Goal: Check status: Check status

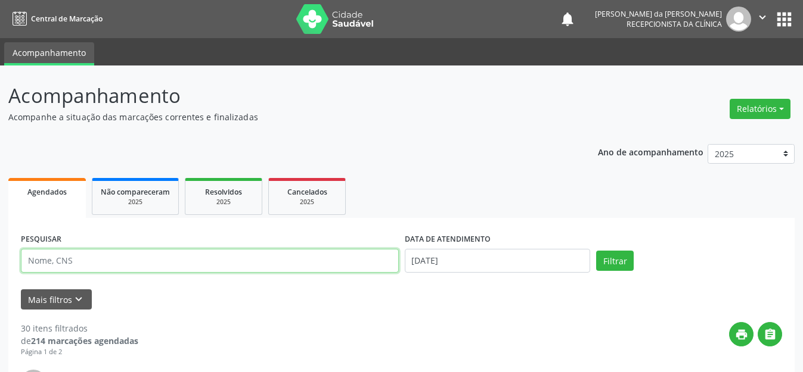
click at [221, 264] on input "text" at bounding box center [210, 261] width 378 height 24
type input "707306015935870"
click at [596, 251] on button "Filtrar" at bounding box center [615, 261] width 38 height 20
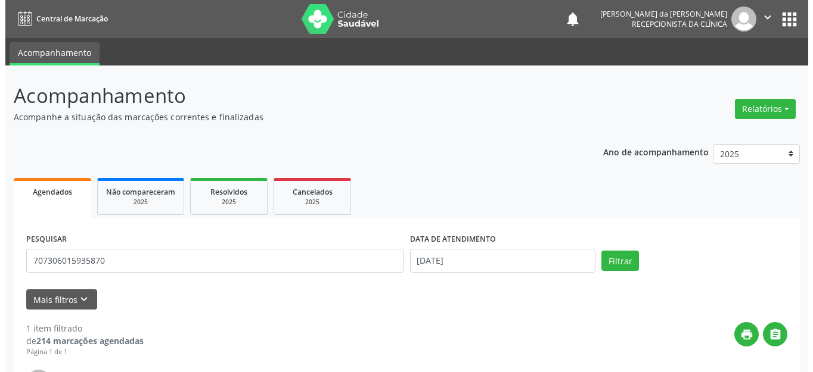
scroll to position [119, 0]
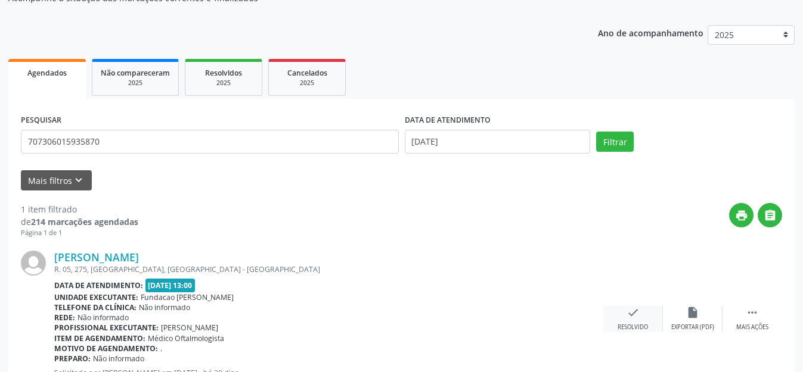
click at [632, 308] on icon "check" at bounding box center [632, 312] width 13 height 13
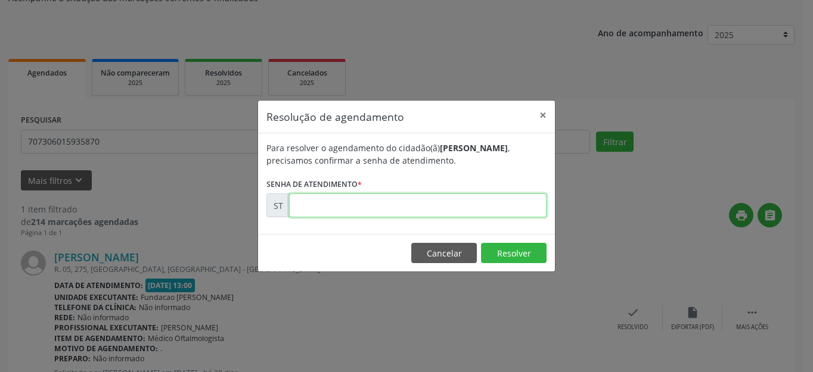
click at [442, 213] on input "text" at bounding box center [417, 206] width 257 height 24
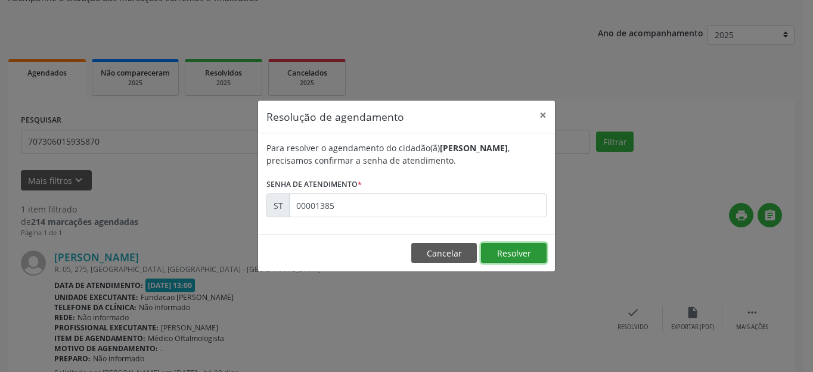
click at [515, 259] on button "Resolver" at bounding box center [514, 253] width 66 height 20
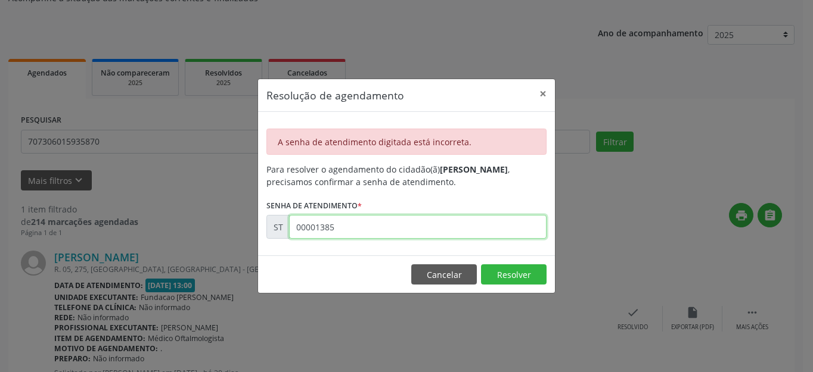
click at [403, 226] on input "00001385" at bounding box center [417, 227] width 257 height 24
type input "00013851"
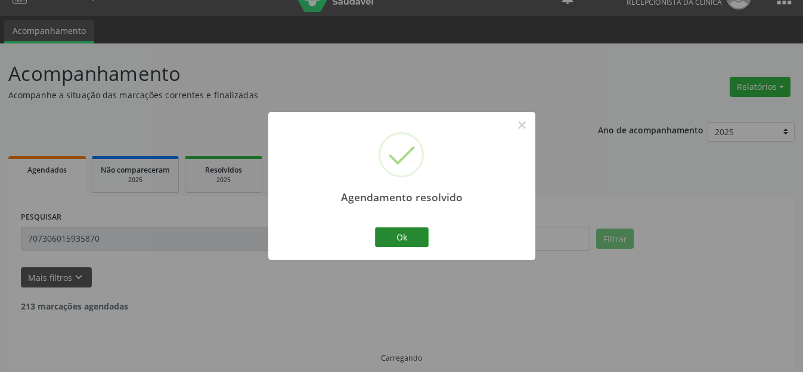
scroll to position [35, 0]
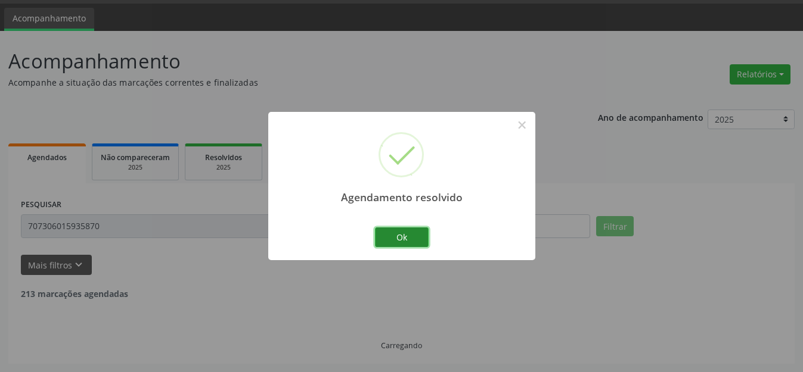
click at [410, 234] on button "Ok" at bounding box center [402, 238] width 54 height 20
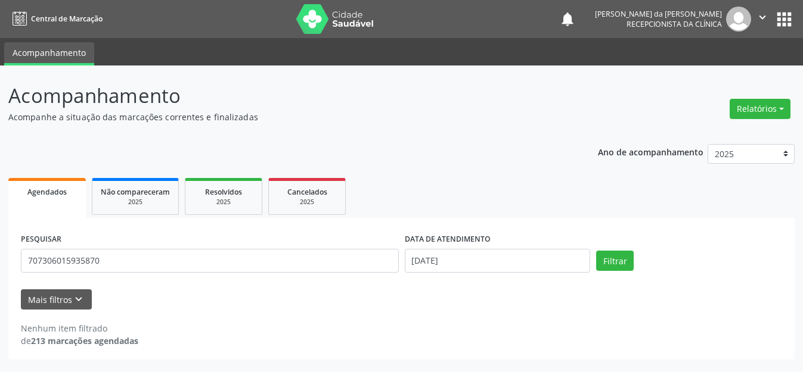
scroll to position [0, 0]
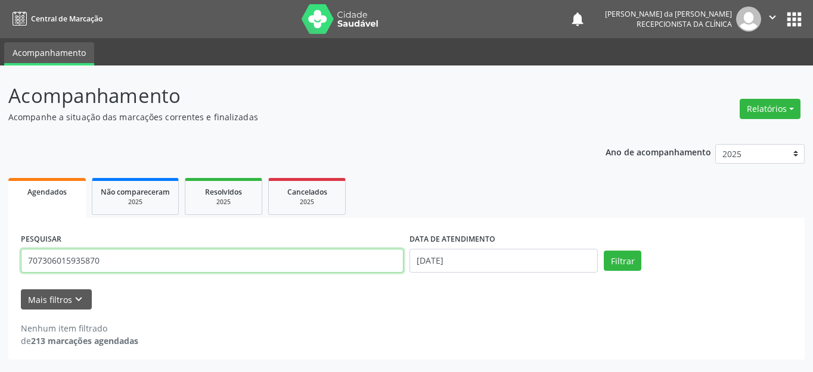
click at [136, 263] on input "707306015935870" at bounding box center [212, 261] width 383 height 24
type input "702907583407578"
click at [604, 251] on button "Filtrar" at bounding box center [623, 261] width 38 height 20
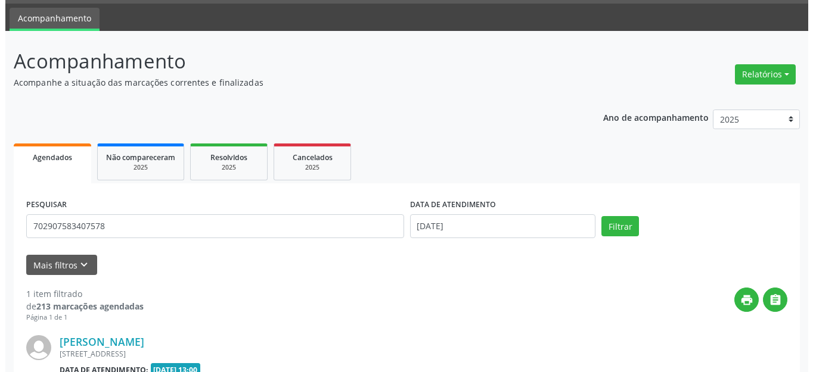
scroll to position [167, 0]
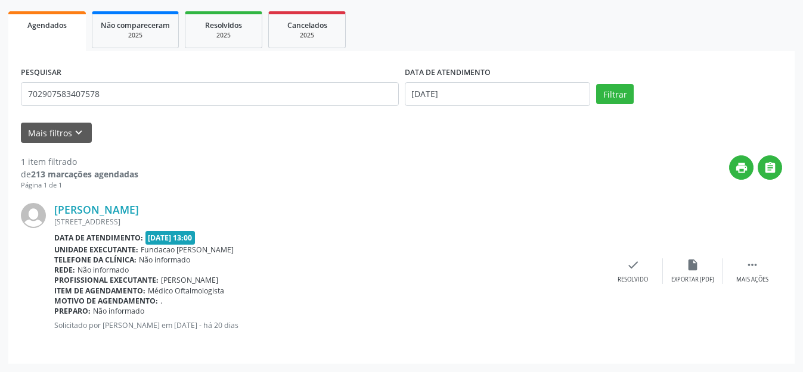
click at [632, 254] on div "[PERSON_NAME] [STREET_ADDRESS] Data de atendimento: [DATE] 13:00 Unidade execut…" at bounding box center [401, 271] width 761 height 161
click at [632, 265] on icon "check" at bounding box center [632, 265] width 13 height 13
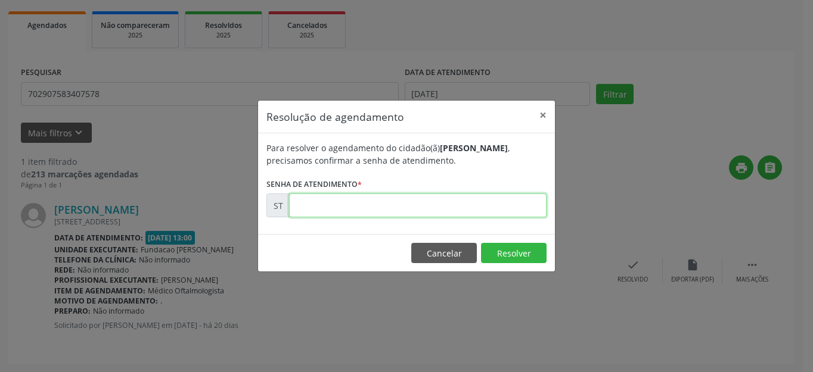
click at [404, 199] on input "text" at bounding box center [417, 206] width 257 height 24
type input "00013845"
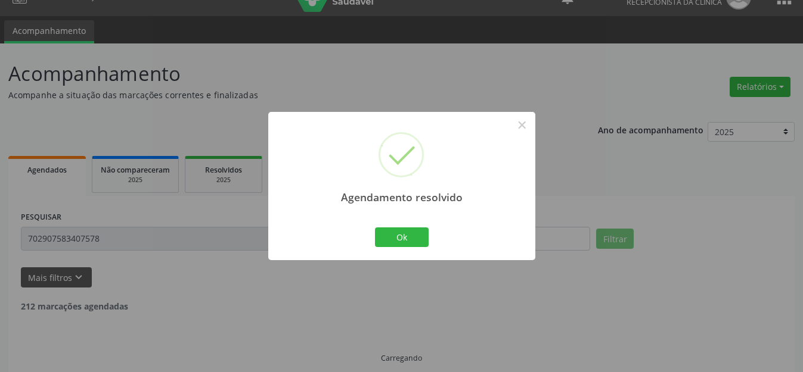
scroll to position [35, 0]
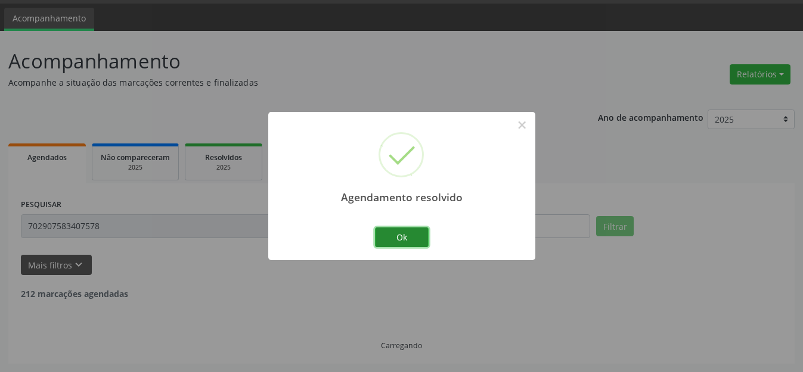
click at [399, 240] on button "Ok" at bounding box center [402, 238] width 54 height 20
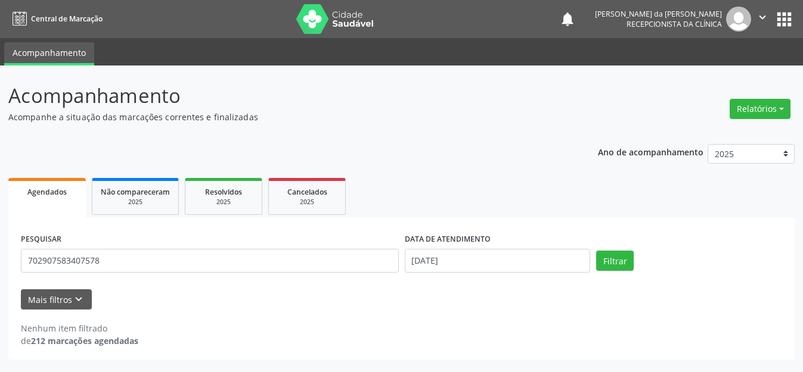
scroll to position [0, 0]
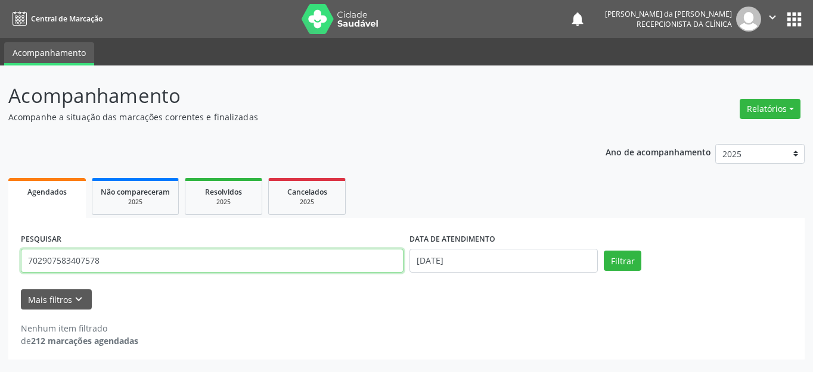
click at [275, 260] on input "702907583407578" at bounding box center [212, 261] width 383 height 24
type input "898003417077119"
click at [604, 251] on button "Filtrar" at bounding box center [623, 261] width 38 height 20
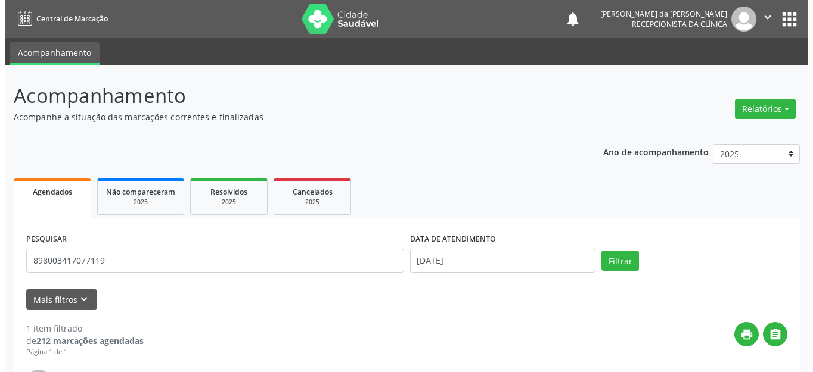
scroll to position [167, 0]
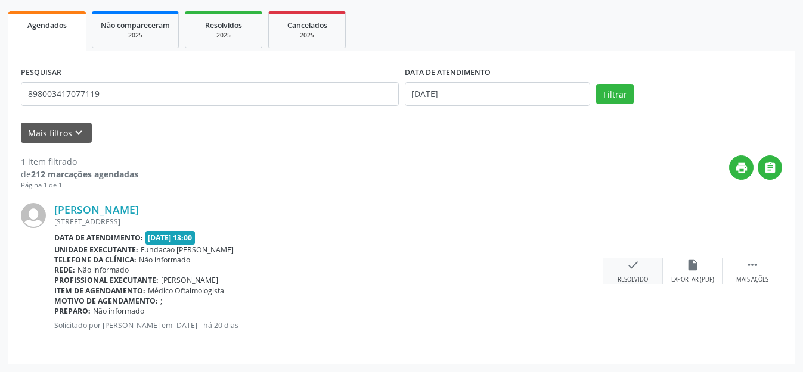
click at [633, 263] on icon "check" at bounding box center [632, 265] width 13 height 13
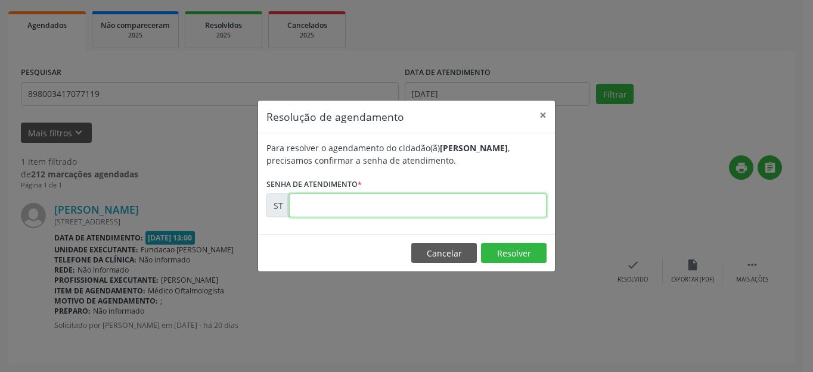
click at [483, 206] on input "text" at bounding box center [417, 206] width 257 height 24
type input "00013843"
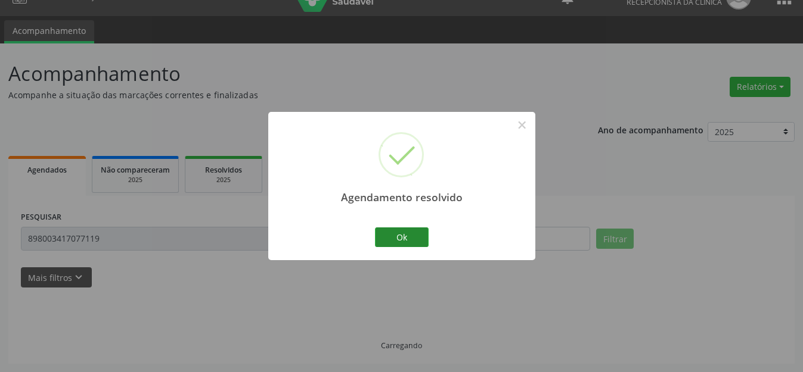
scroll to position [0, 0]
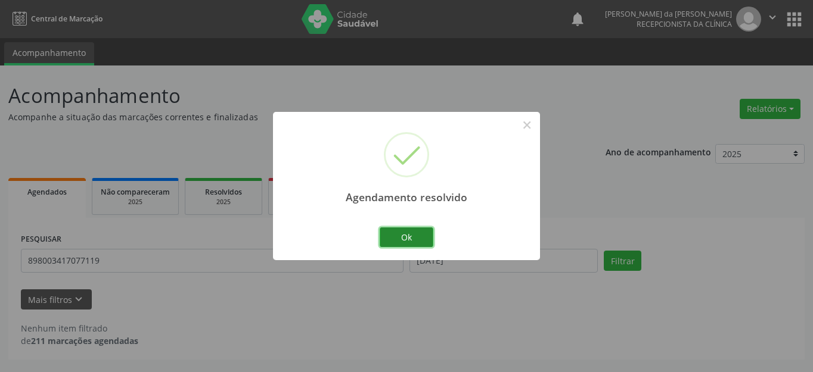
click at [411, 237] on button "Ok" at bounding box center [407, 238] width 54 height 20
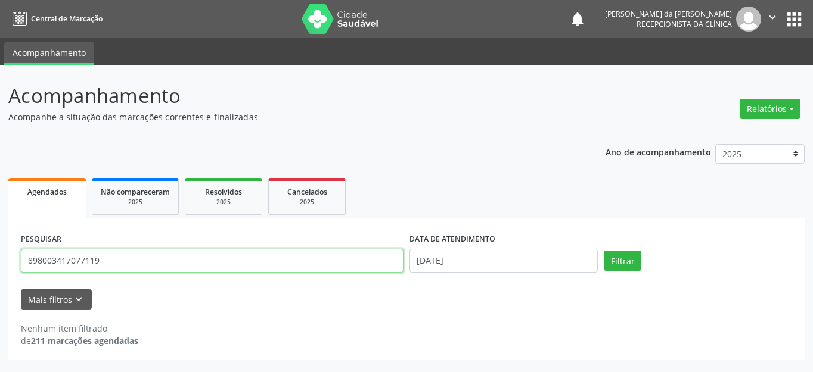
click at [82, 263] on input "898003417077119" at bounding box center [212, 261] width 383 height 24
type input "163981524420006"
click at [604, 251] on button "Filtrar" at bounding box center [623, 261] width 38 height 20
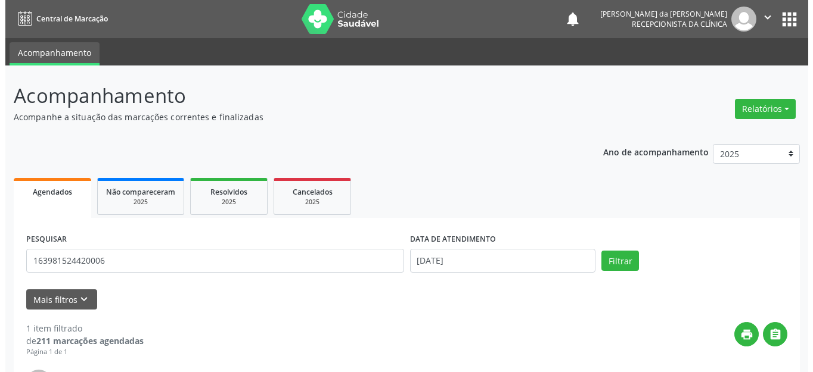
scroll to position [154, 0]
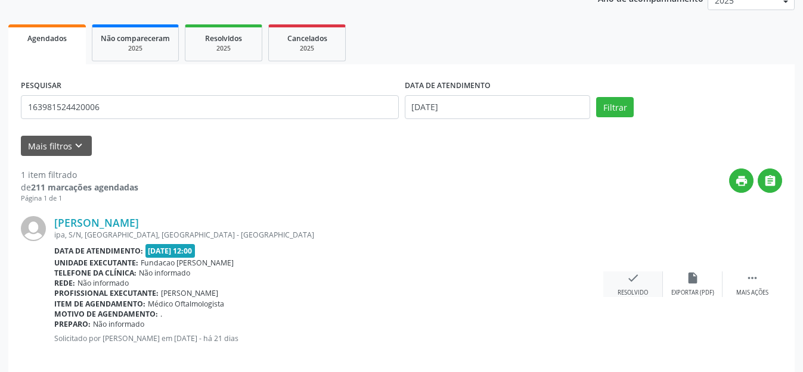
click at [631, 281] on icon "check" at bounding box center [632, 278] width 13 height 13
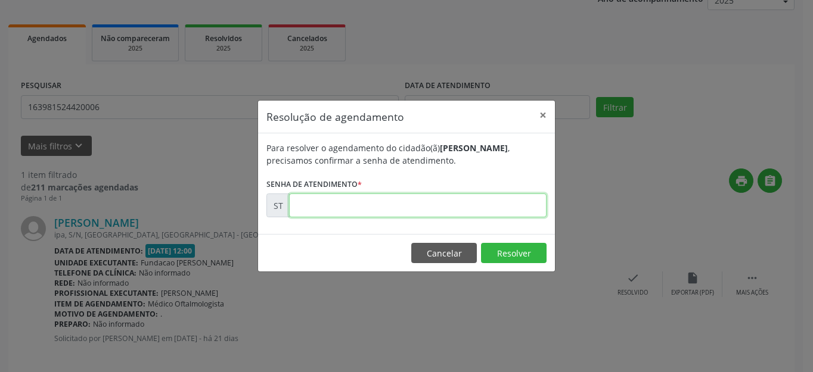
click at [488, 204] on input "text" at bounding box center [417, 206] width 257 height 24
type input "00013494"
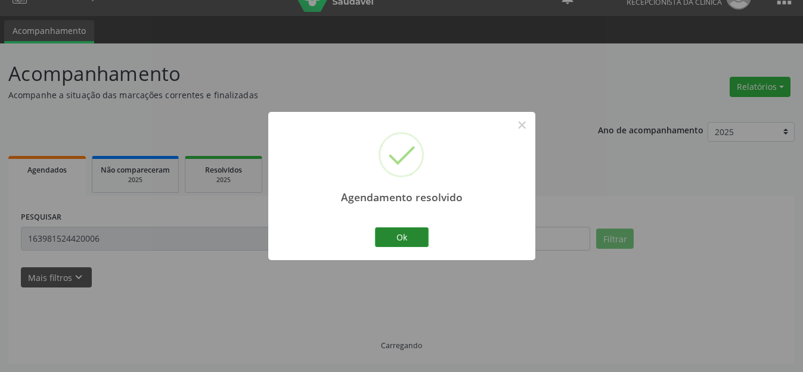
scroll to position [0, 0]
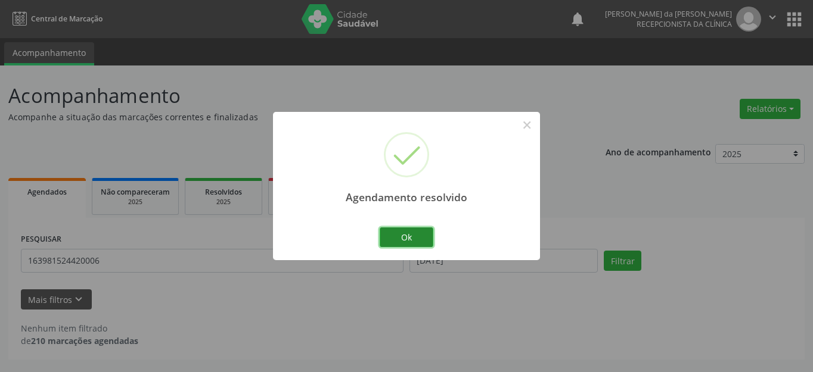
click at [406, 237] on button "Ok" at bounding box center [407, 238] width 54 height 20
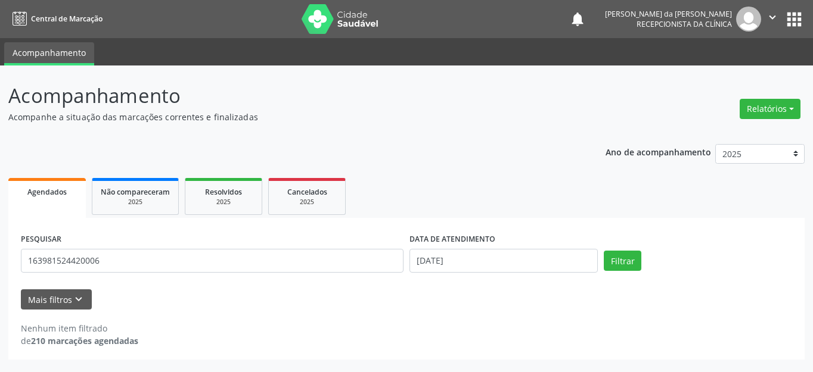
click at [720, 305] on div "Mais filtros keyboard_arrow_down" at bounding box center [406, 300] width 777 height 21
click at [477, 305] on div "Mais filtros keyboard_arrow_down" at bounding box center [406, 300] width 777 height 21
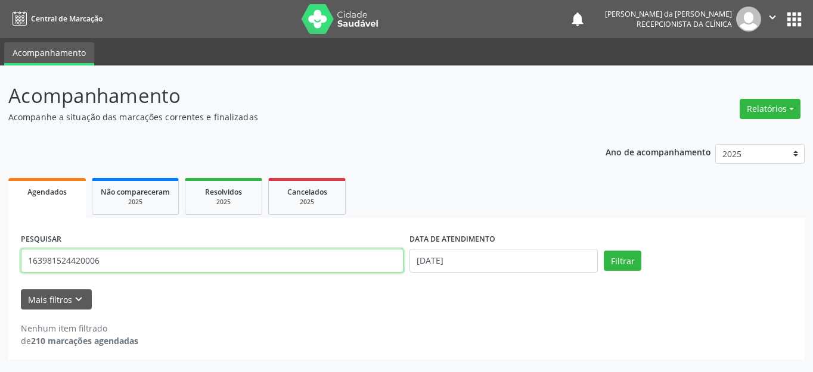
click at [270, 254] on input "163981524420006" at bounding box center [212, 261] width 383 height 24
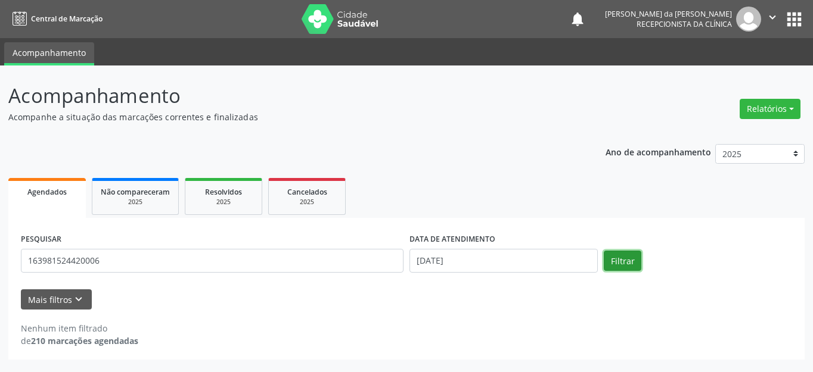
click at [617, 257] on button "Filtrar" at bounding box center [623, 261] width 38 height 20
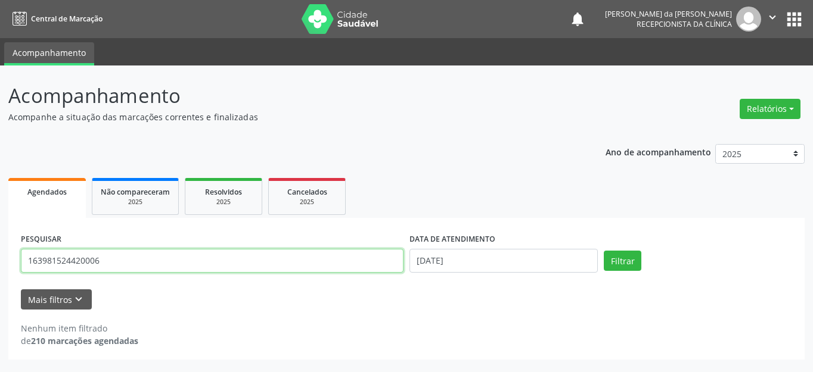
click at [282, 265] on input "163981524420006" at bounding box center [212, 261] width 383 height 24
click at [604, 251] on button "Filtrar" at bounding box center [623, 261] width 38 height 20
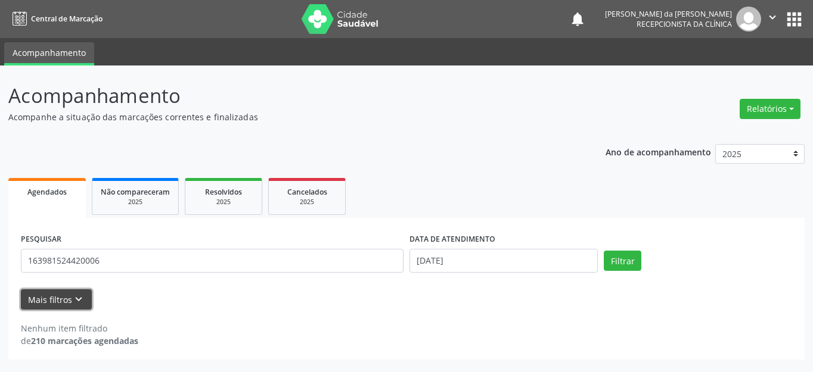
click at [61, 296] on button "Mais filtros keyboard_arrow_down" at bounding box center [56, 300] width 71 height 21
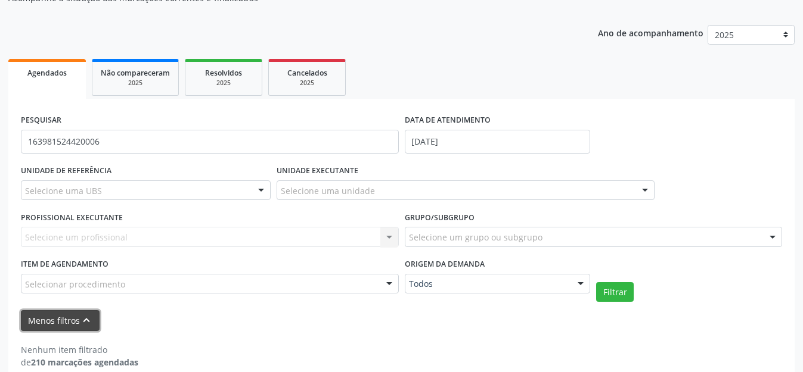
scroll to position [136, 0]
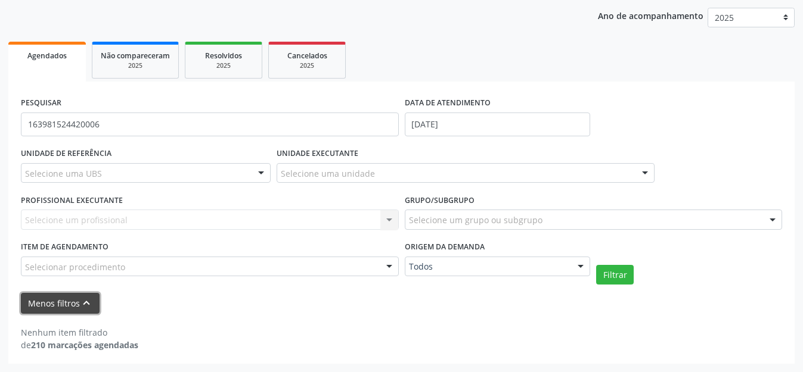
click at [80, 306] on icon "keyboard_arrow_up" at bounding box center [86, 303] width 13 height 13
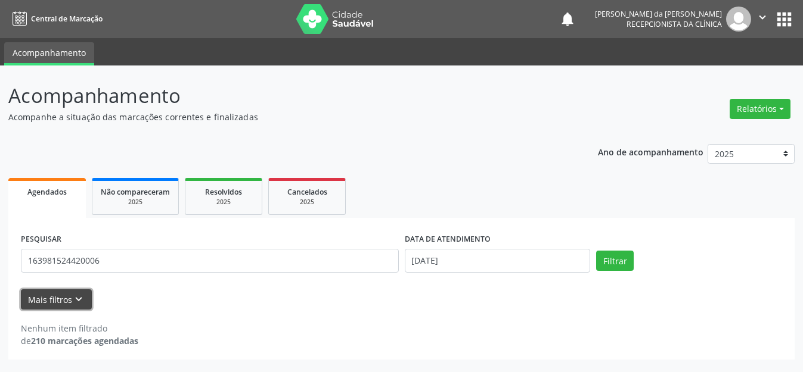
scroll to position [0, 0]
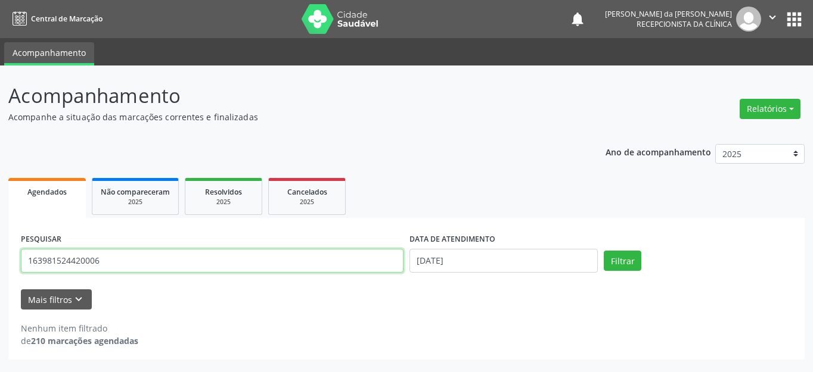
click at [346, 265] on input "163981524420006" at bounding box center [212, 261] width 383 height 24
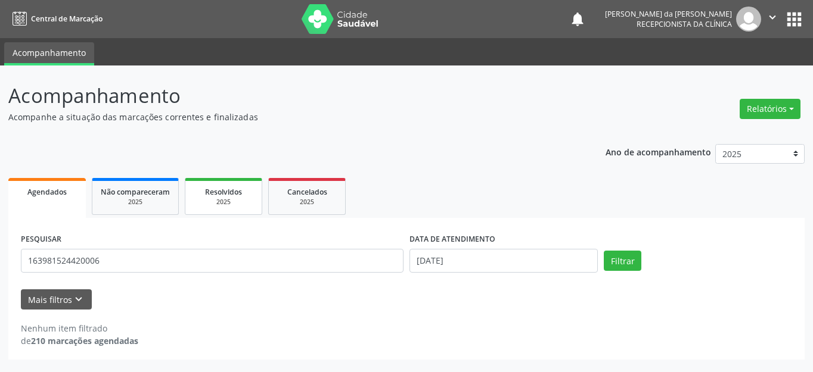
click at [220, 194] on span "Resolvidos" at bounding box center [223, 192] width 37 height 10
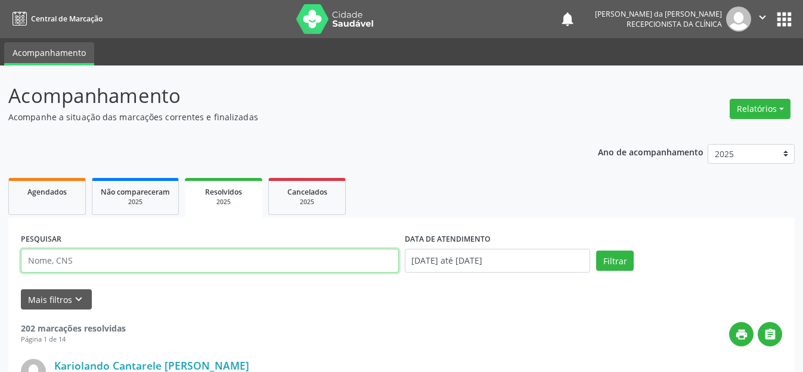
click at [157, 260] on input "text" at bounding box center [210, 261] width 378 height 24
type input "163981524420006"
click at [596, 251] on button "Filtrar" at bounding box center [615, 261] width 38 height 20
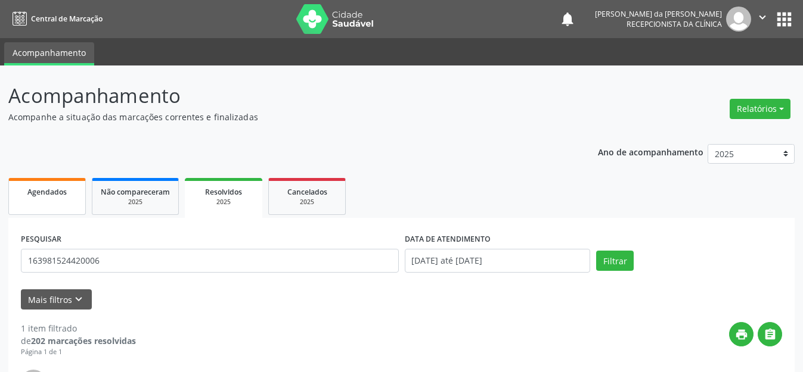
click at [69, 189] on div "Agendados" at bounding box center [47, 191] width 60 height 13
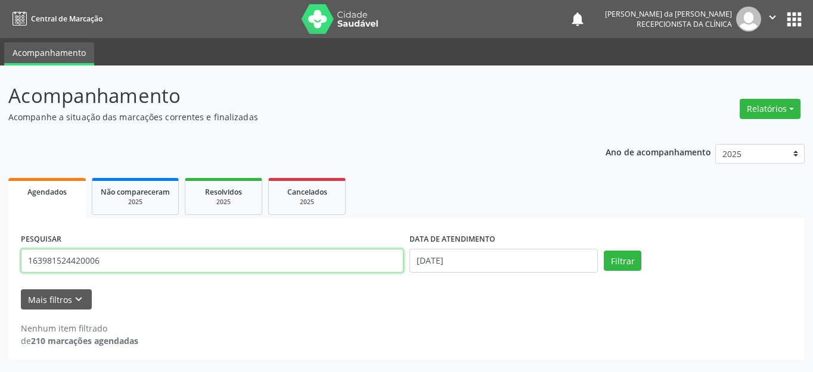
click at [149, 263] on input "163981524420006" at bounding box center [212, 261] width 383 height 24
type input "706509321262198"
click at [604, 251] on button "Filtrar" at bounding box center [623, 261] width 38 height 20
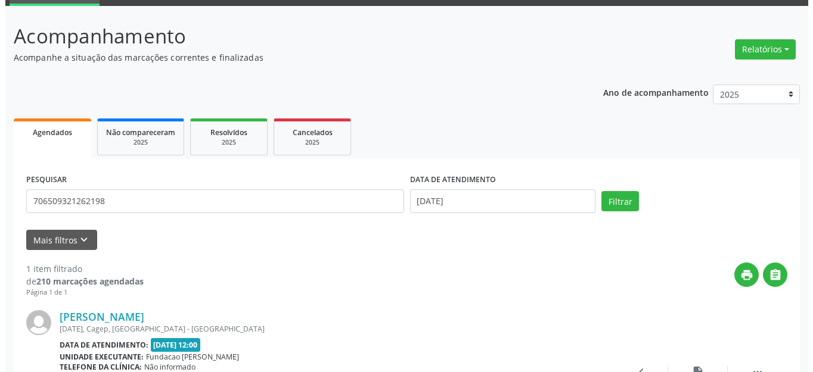
scroll to position [167, 0]
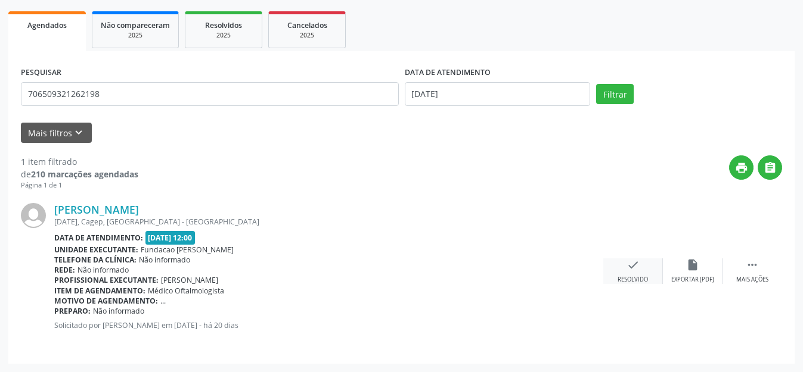
click at [638, 265] on icon "check" at bounding box center [632, 265] width 13 height 13
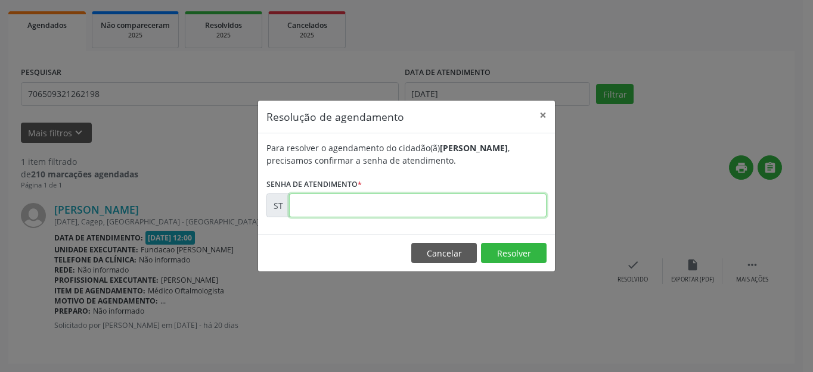
click at [391, 206] on input "text" at bounding box center [417, 206] width 257 height 24
type input "00013782"
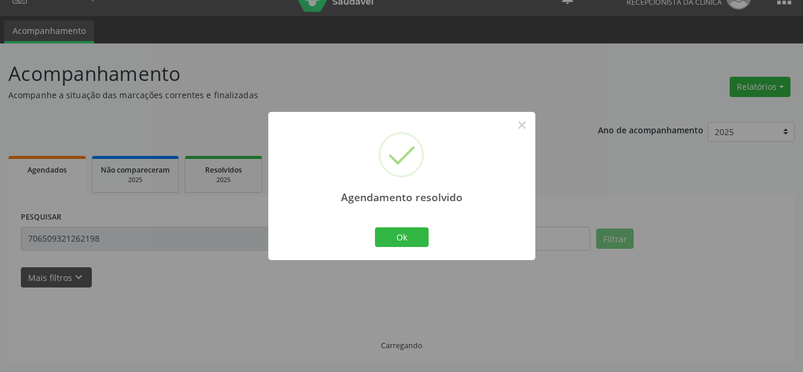
scroll to position [0, 0]
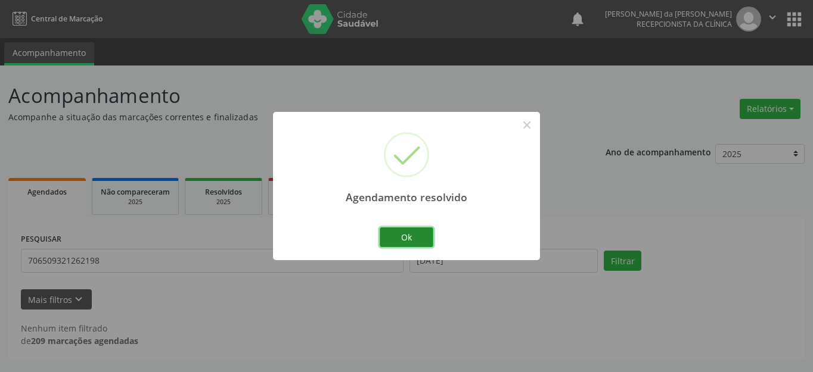
click at [422, 238] on button "Ok" at bounding box center [407, 238] width 54 height 20
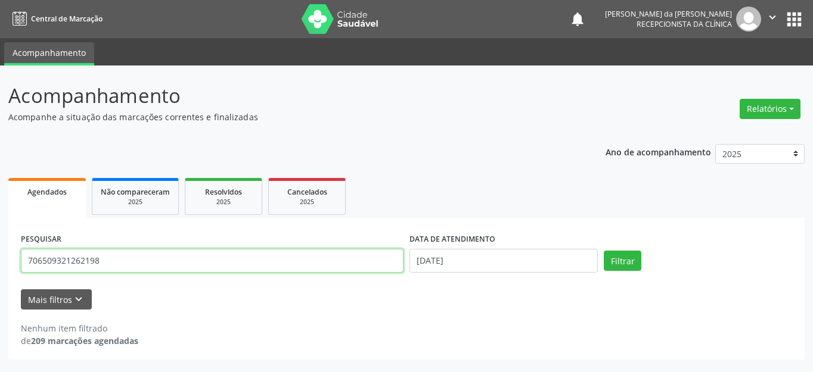
click at [92, 271] on input "706509321262198" at bounding box center [212, 261] width 383 height 24
type input "704105727763580"
click at [604, 251] on button "Filtrar" at bounding box center [623, 261] width 38 height 20
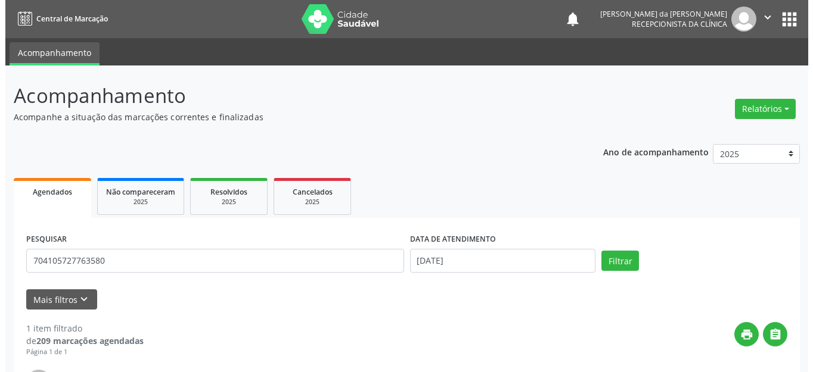
scroll to position [119, 0]
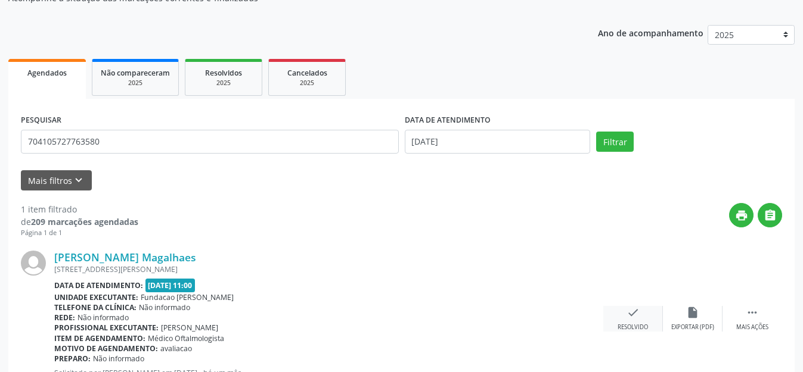
click at [635, 316] on icon "check" at bounding box center [632, 312] width 13 height 13
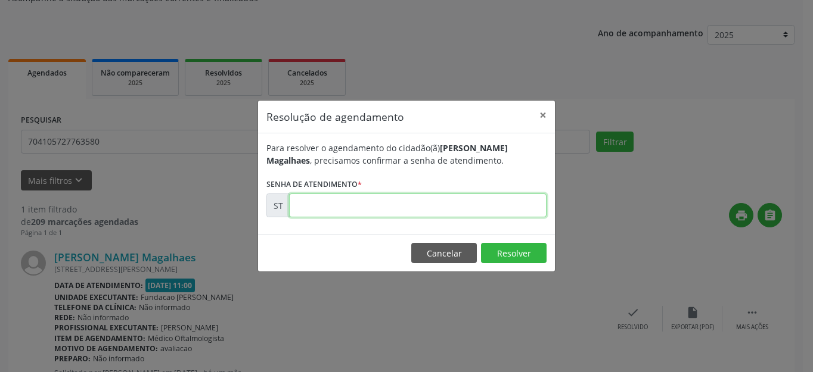
click at [444, 206] on input "text" at bounding box center [417, 206] width 257 height 24
type input "00010780"
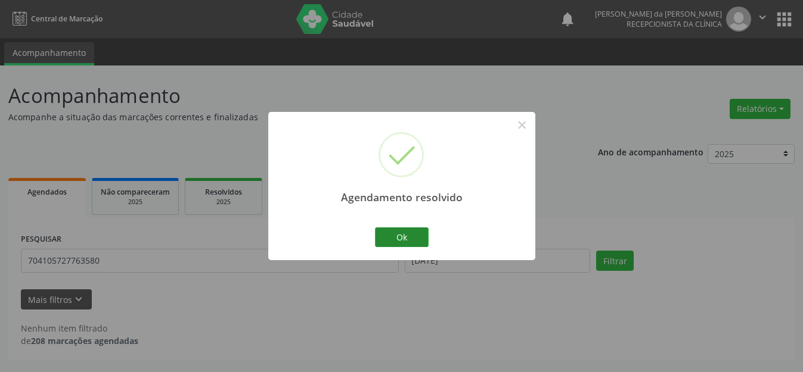
scroll to position [0, 0]
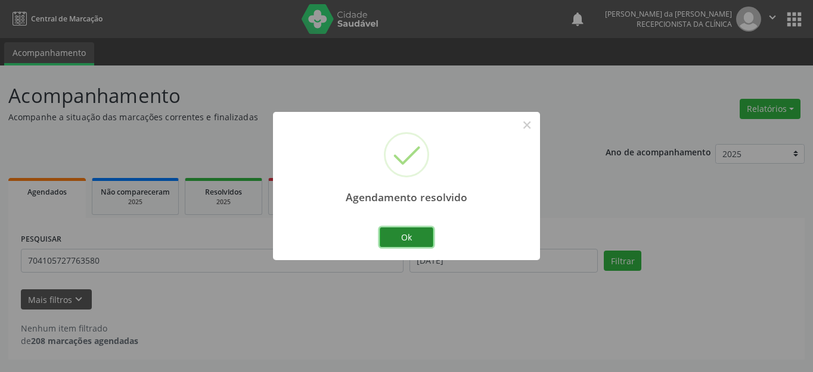
click at [406, 231] on button "Ok" at bounding box center [407, 238] width 54 height 20
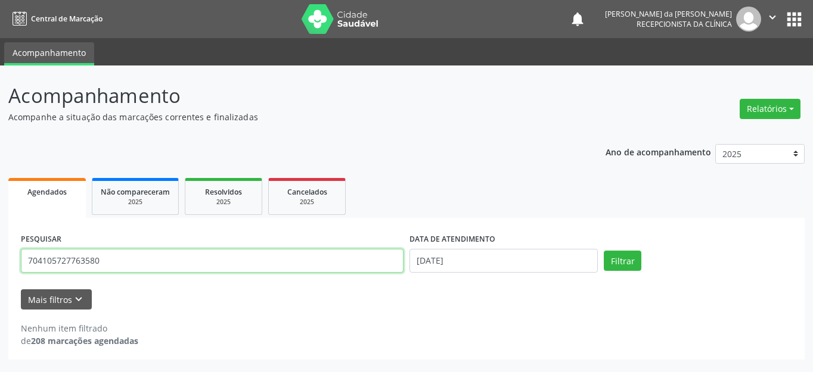
click at [358, 258] on input "704105727763580" at bounding box center [212, 261] width 383 height 24
type input "705007069687155"
click at [604, 251] on button "Filtrar" at bounding box center [623, 261] width 38 height 20
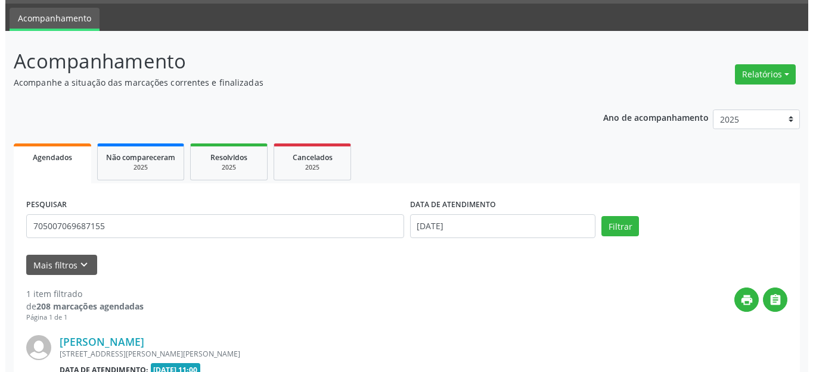
scroll to position [167, 0]
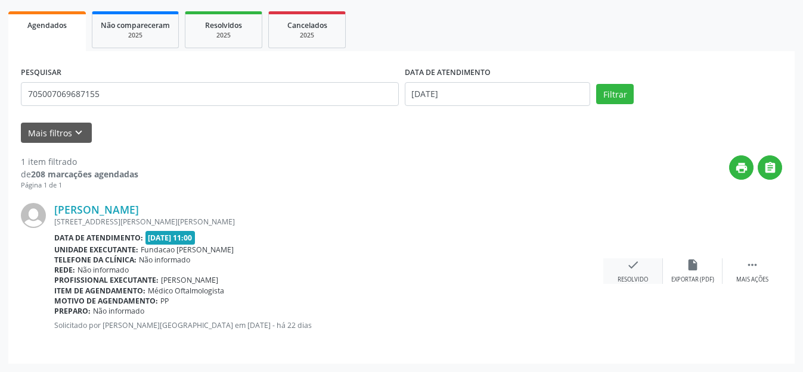
click at [628, 277] on div "Resolvido" at bounding box center [632, 280] width 30 height 8
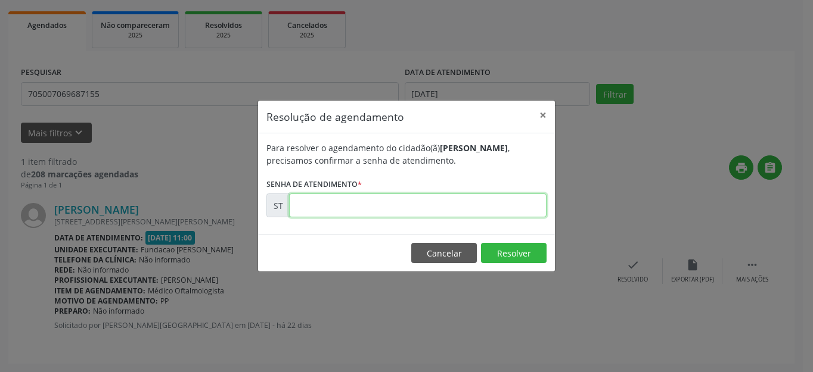
click at [325, 211] on input "text" at bounding box center [417, 206] width 257 height 24
type input "00013007"
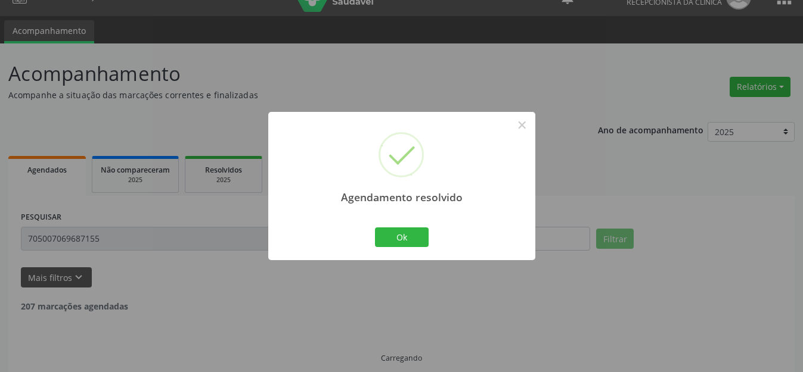
scroll to position [35, 0]
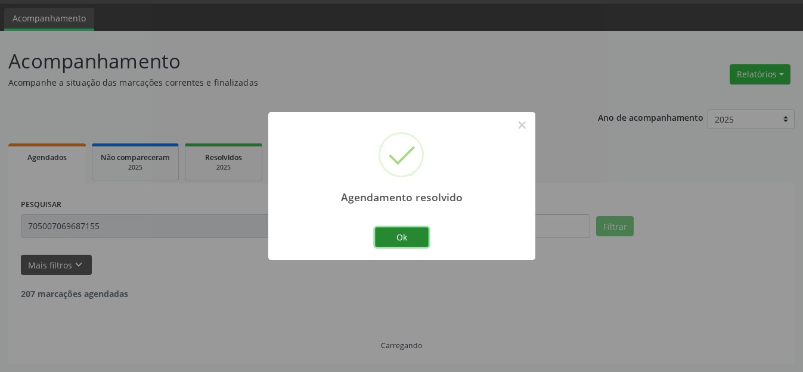
click at [413, 232] on button "Ok" at bounding box center [402, 238] width 54 height 20
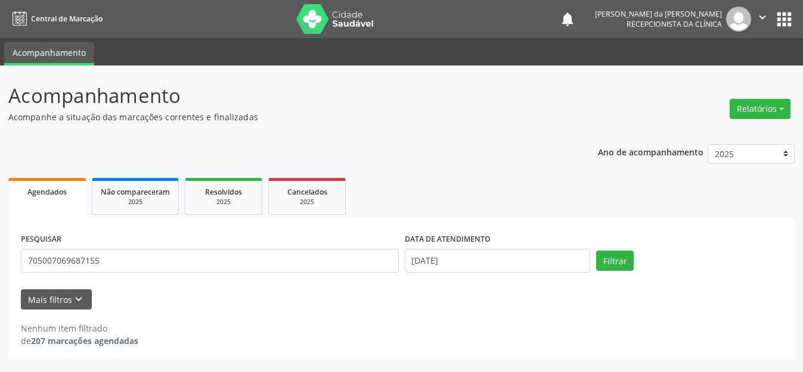
scroll to position [0, 0]
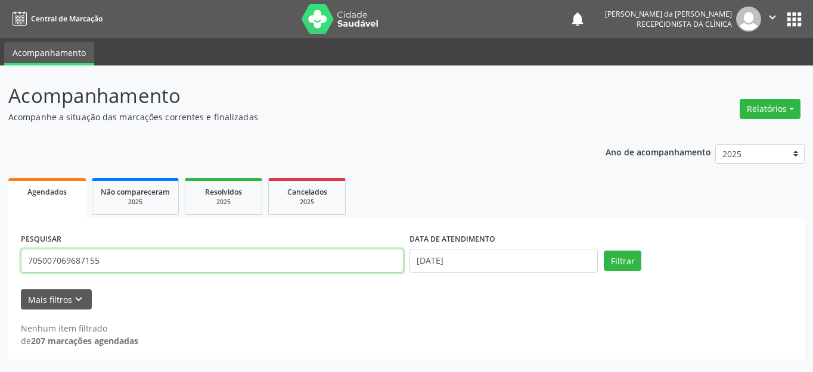
click at [240, 263] on input "705007069687155" at bounding box center [212, 261] width 383 height 24
type input "706902195291538"
click at [604, 251] on button "Filtrar" at bounding box center [623, 261] width 38 height 20
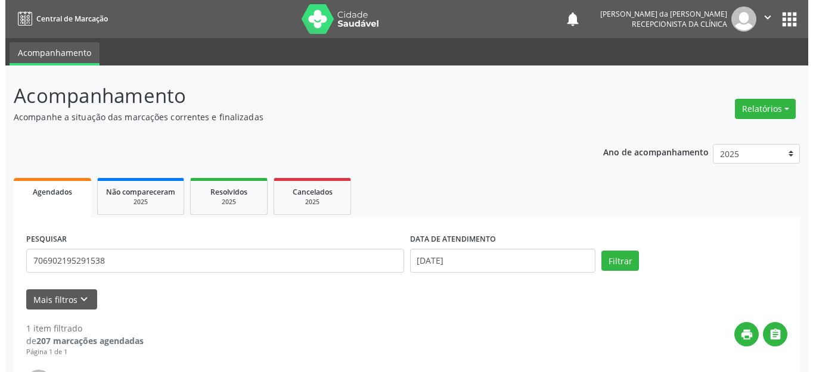
scroll to position [167, 0]
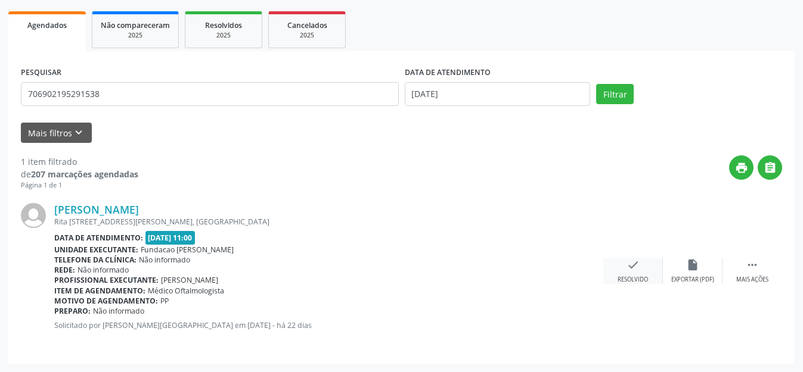
click at [633, 266] on icon "check" at bounding box center [632, 265] width 13 height 13
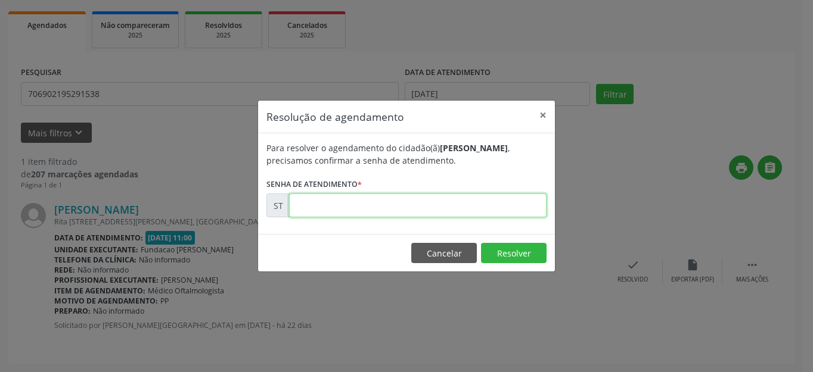
click at [408, 197] on input "text" at bounding box center [417, 206] width 257 height 24
type input "00013004"
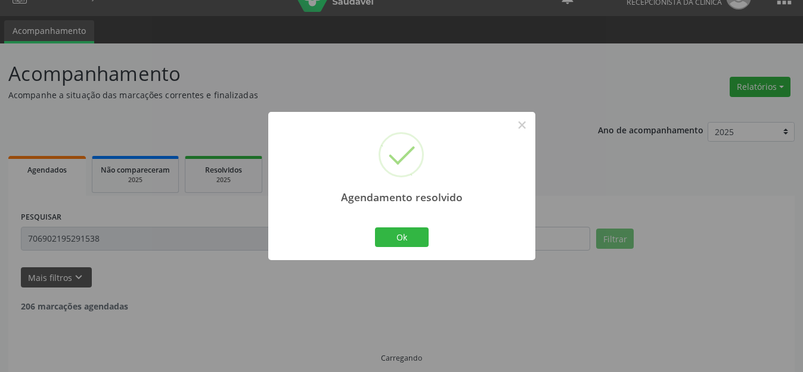
scroll to position [0, 0]
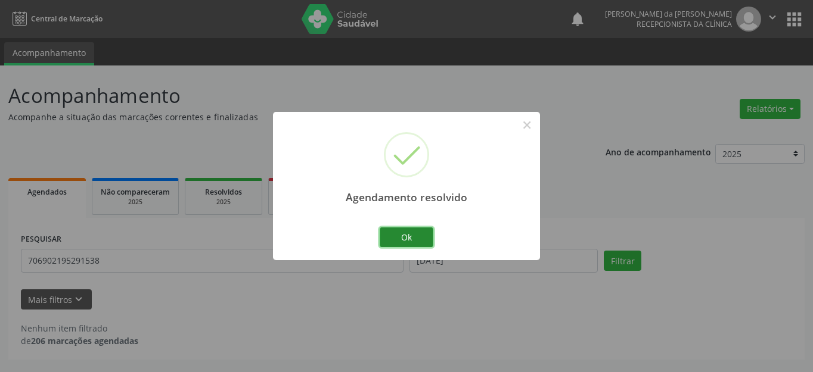
click at [389, 235] on button "Ok" at bounding box center [407, 238] width 54 height 20
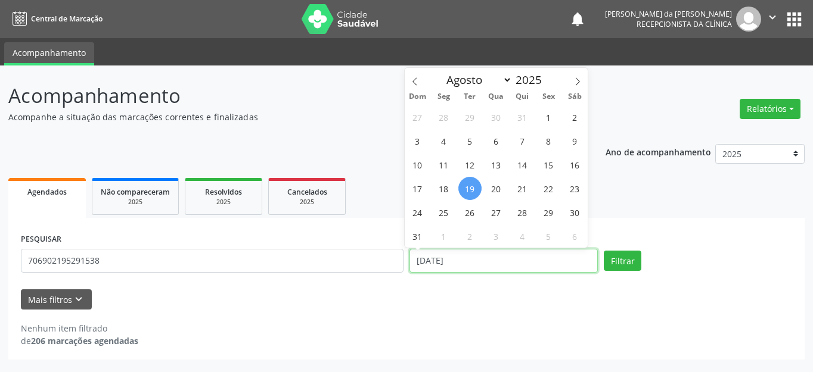
click at [468, 262] on input "[DATE]" at bounding box center [503, 261] width 188 height 24
click at [447, 190] on span "18" at bounding box center [443, 188] width 23 height 23
type input "[DATE]"
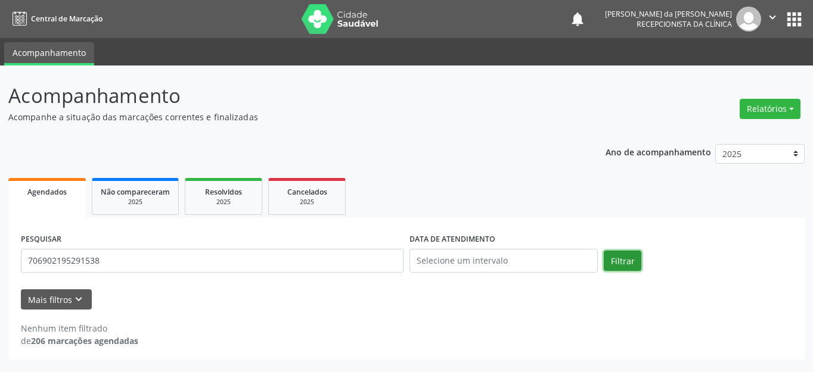
click at [614, 261] on button "Filtrar" at bounding box center [623, 261] width 38 height 20
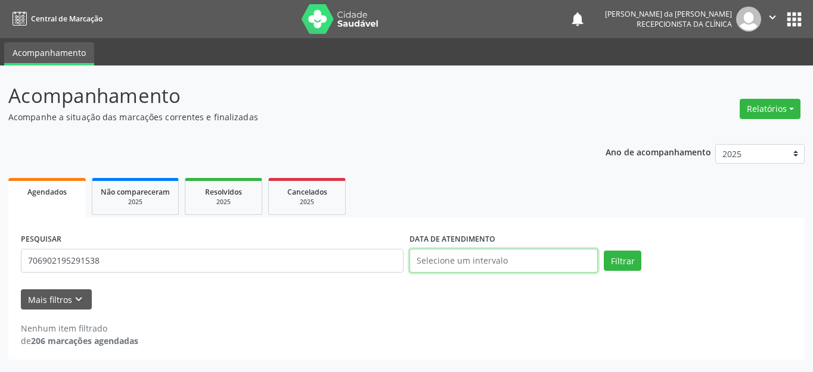
click at [509, 264] on input "text" at bounding box center [503, 261] width 188 height 24
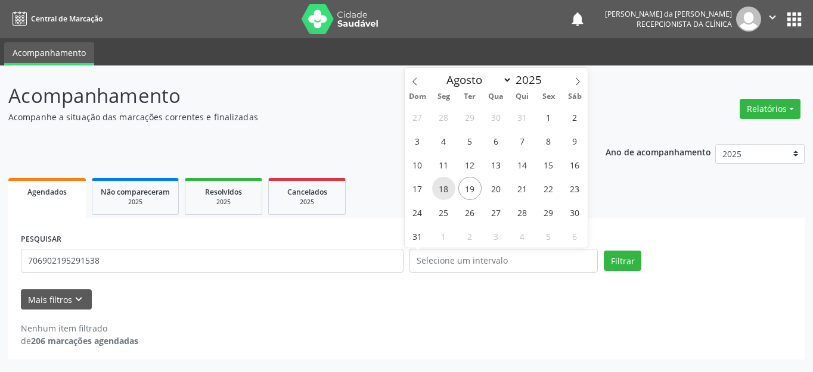
click at [446, 195] on span "18" at bounding box center [443, 188] width 23 height 23
type input "[DATE]"
click at [449, 191] on span "18" at bounding box center [443, 188] width 23 height 23
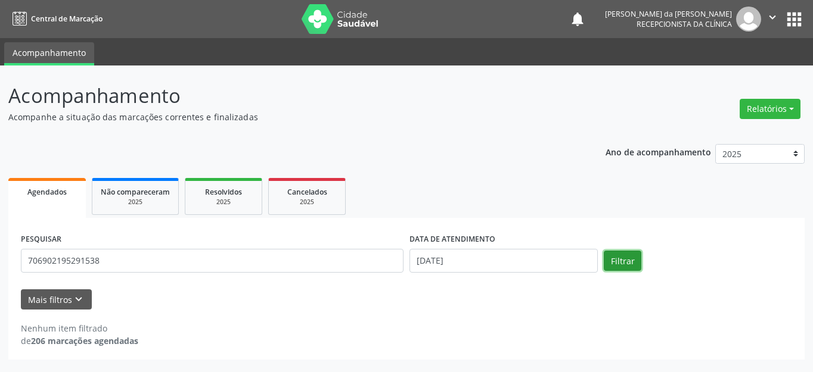
click at [614, 260] on button "Filtrar" at bounding box center [623, 261] width 38 height 20
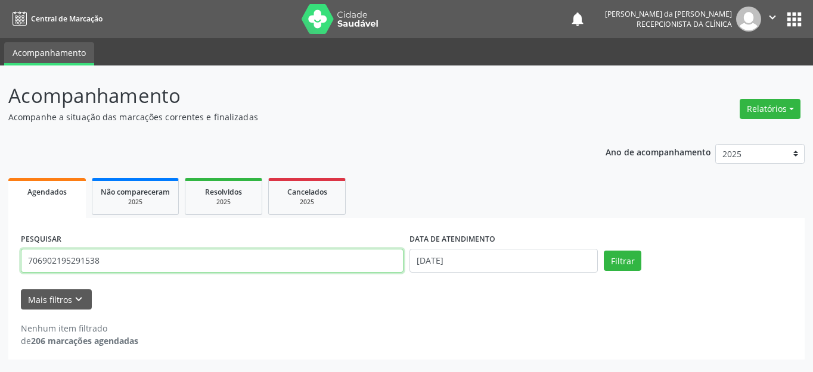
click at [199, 269] on input "706902195291538" at bounding box center [212, 261] width 383 height 24
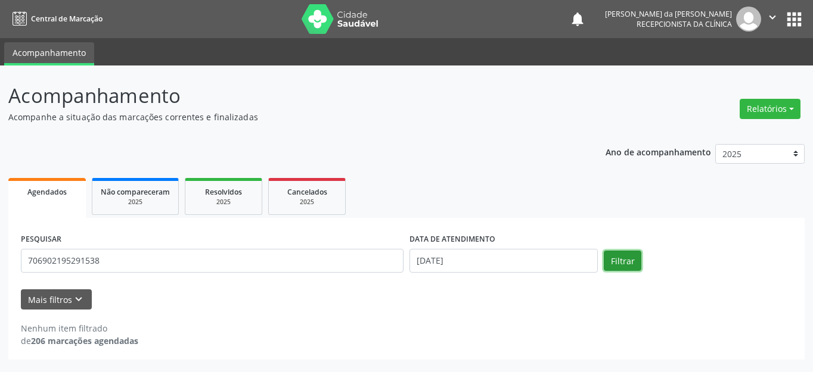
click at [610, 262] on button "Filtrar" at bounding box center [623, 261] width 38 height 20
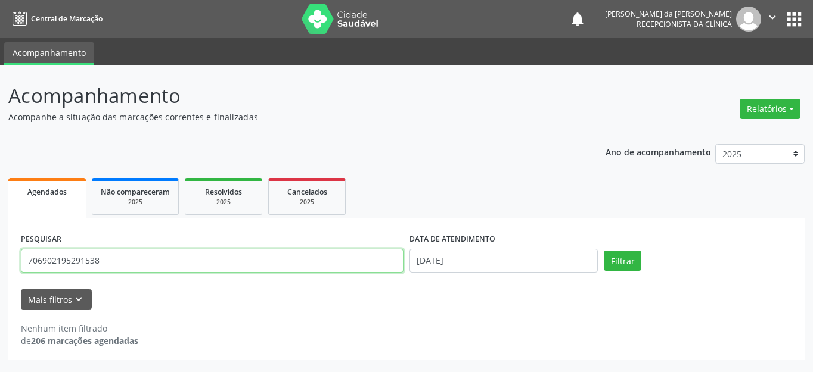
click at [128, 265] on input "706902195291538" at bounding box center [212, 261] width 383 height 24
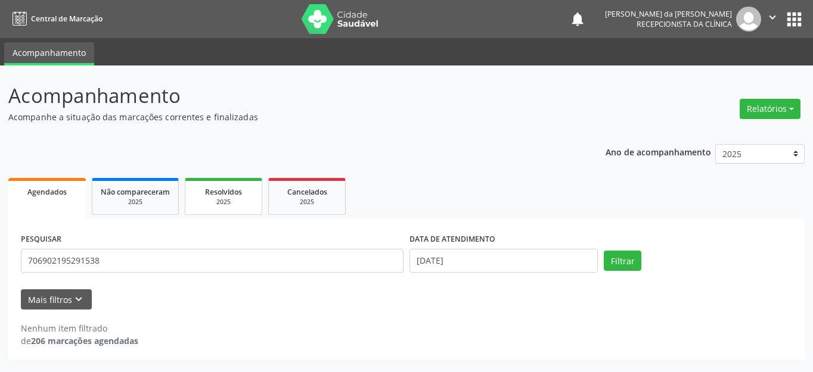
click at [237, 197] on div "Resolvidos" at bounding box center [224, 191] width 60 height 13
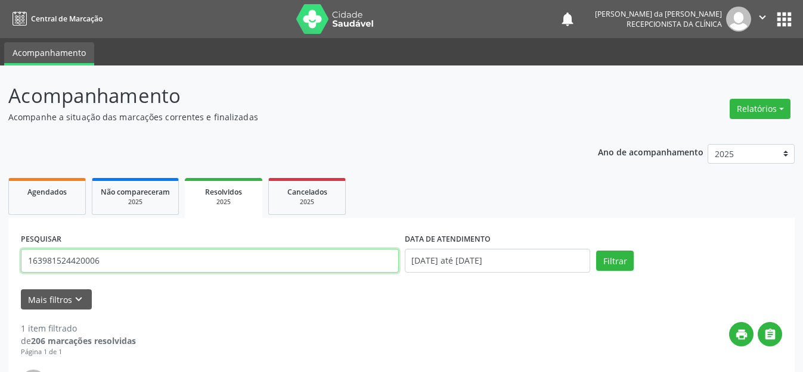
click at [129, 256] on input "163981524420006" at bounding box center [210, 261] width 378 height 24
click at [609, 266] on button "Filtrar" at bounding box center [615, 261] width 38 height 20
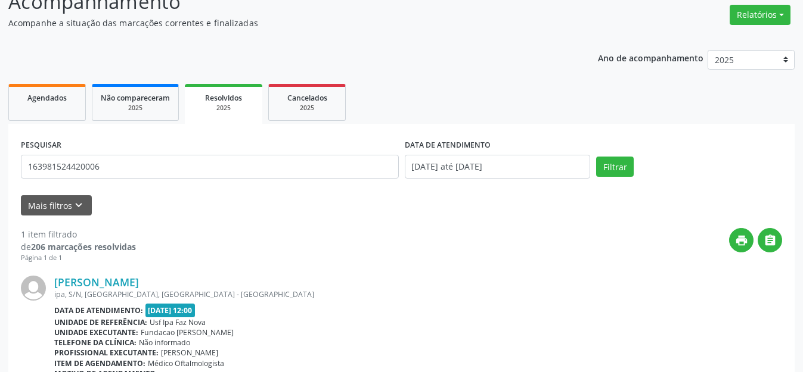
scroll to position [167, 0]
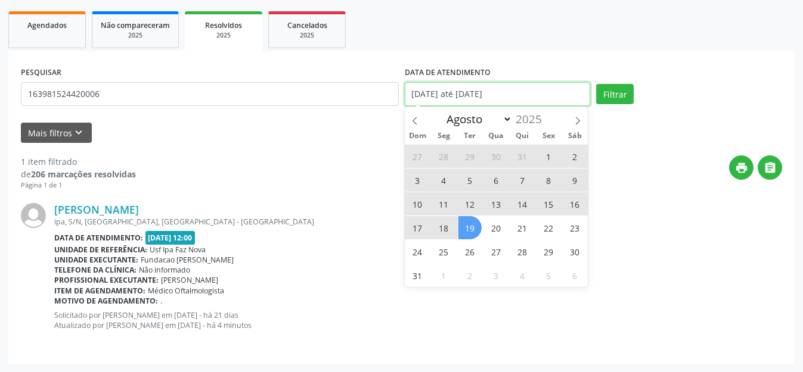
click at [512, 95] on input "[DATE] até [DATE]" at bounding box center [498, 94] width 186 height 24
click at [449, 221] on span "18" at bounding box center [443, 227] width 23 height 23
type input "[DATE]"
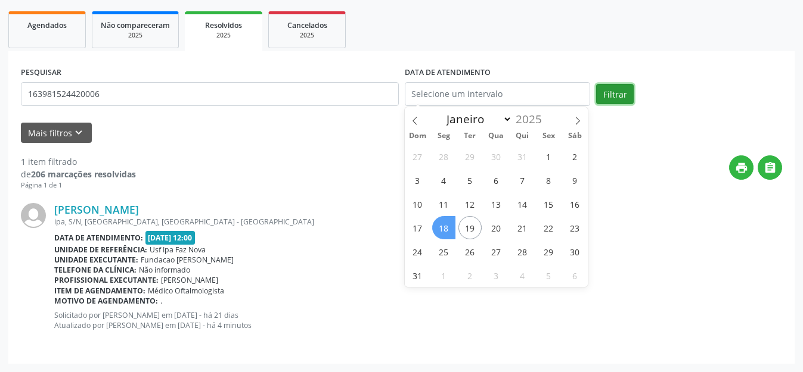
click at [617, 89] on button "Filtrar" at bounding box center [615, 94] width 38 height 20
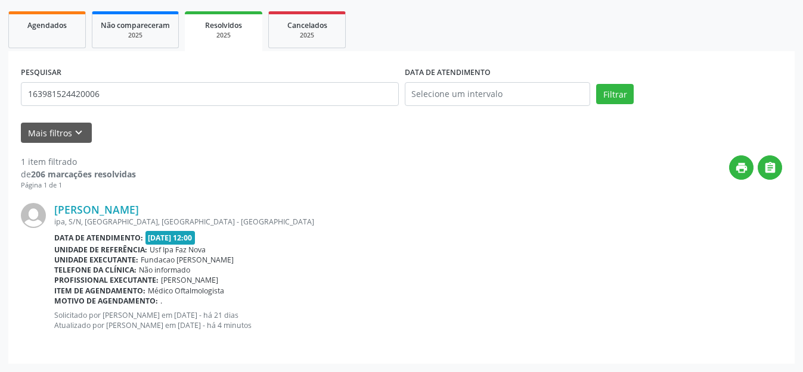
scroll to position [0, 0]
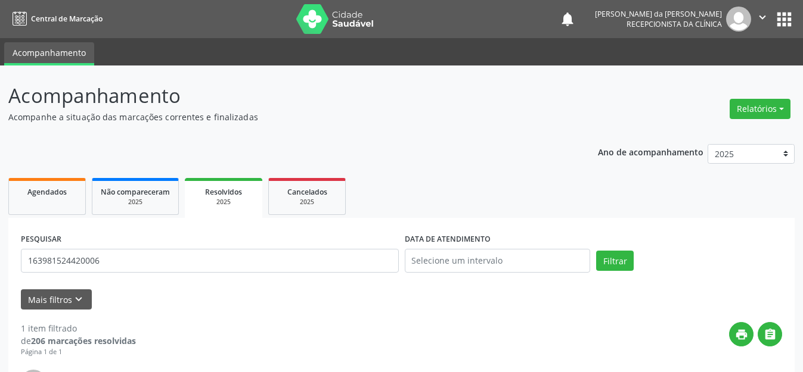
click at [762, 12] on icon "" at bounding box center [762, 17] width 13 height 13
click at [714, 66] on link "Sair" at bounding box center [732, 72] width 82 height 17
click at [753, 16] on button "" at bounding box center [762, 19] width 23 height 25
